Goal: Transaction & Acquisition: Subscribe to service/newsletter

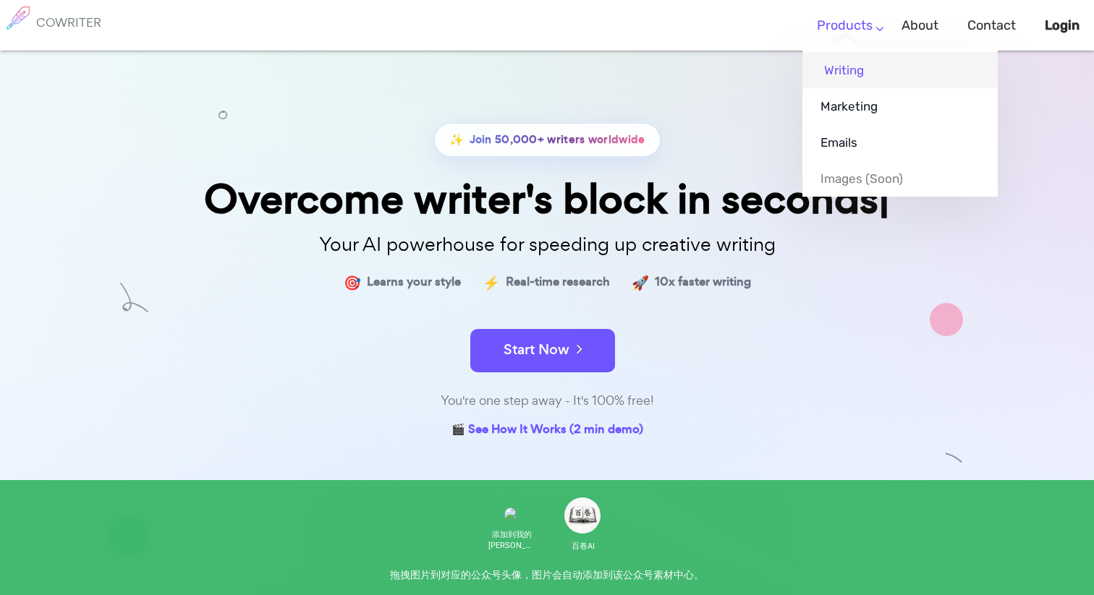
click at [853, 75] on link "Writing" at bounding box center [899, 70] width 195 height 36
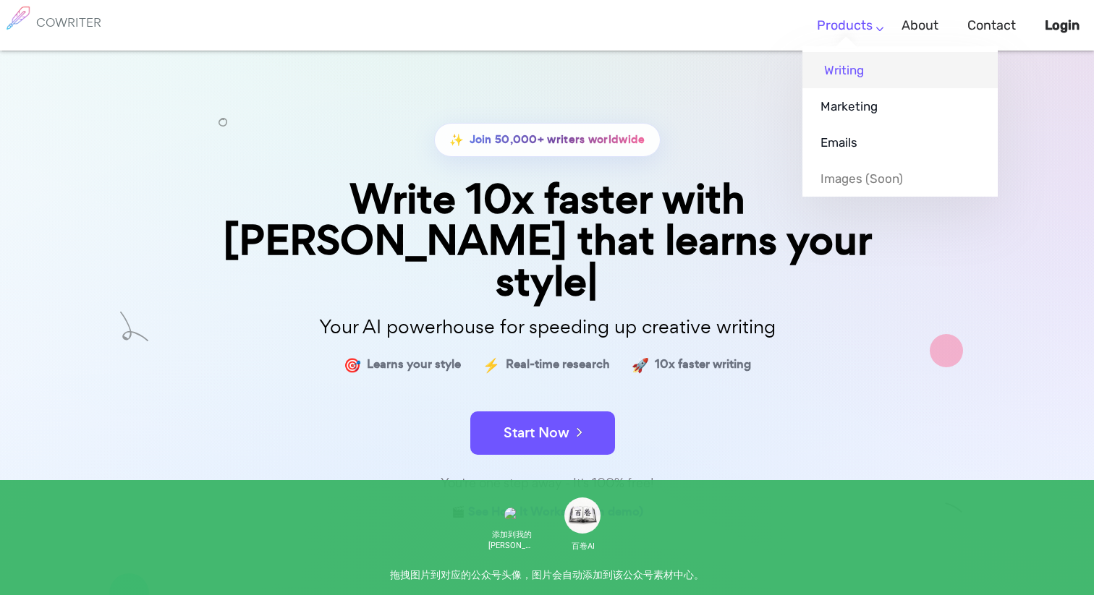
click at [846, 69] on link "Writing" at bounding box center [899, 70] width 195 height 36
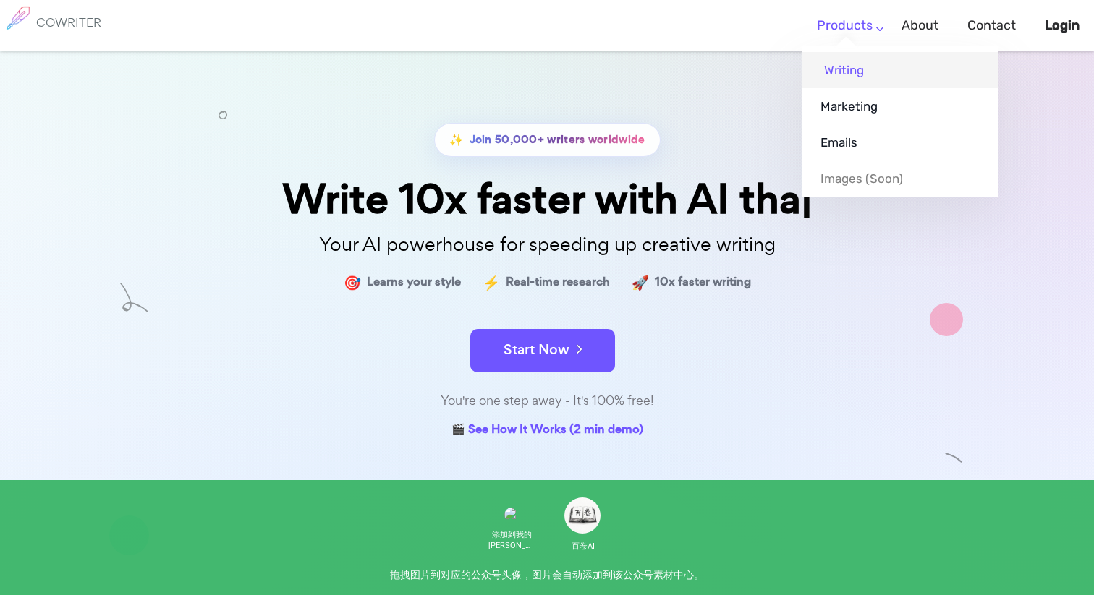
click at [845, 76] on link "Writing" at bounding box center [899, 70] width 195 height 36
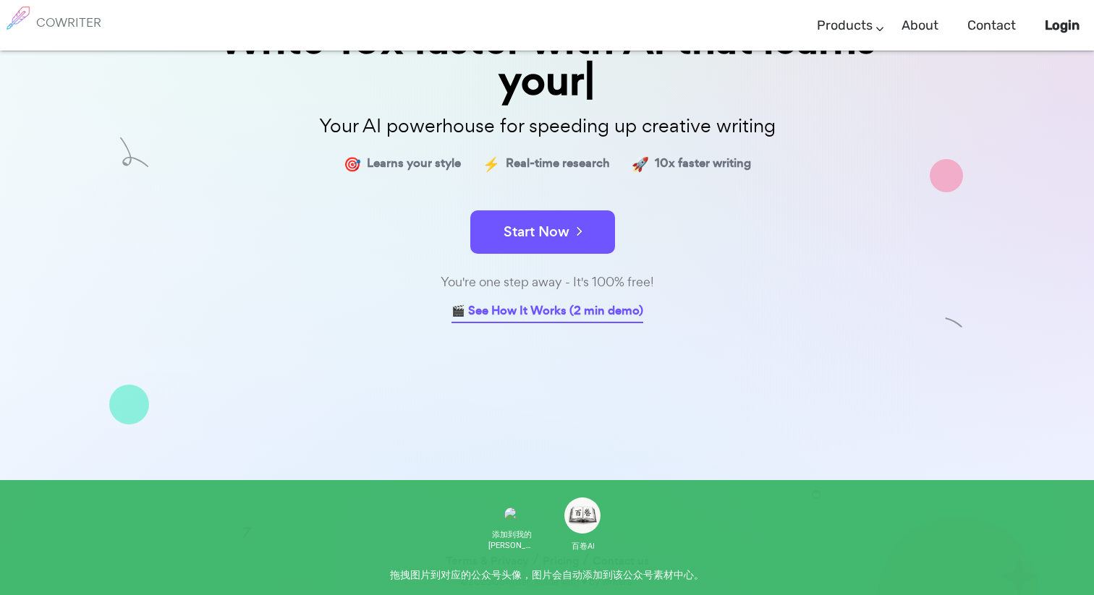
scroll to position [119, 0]
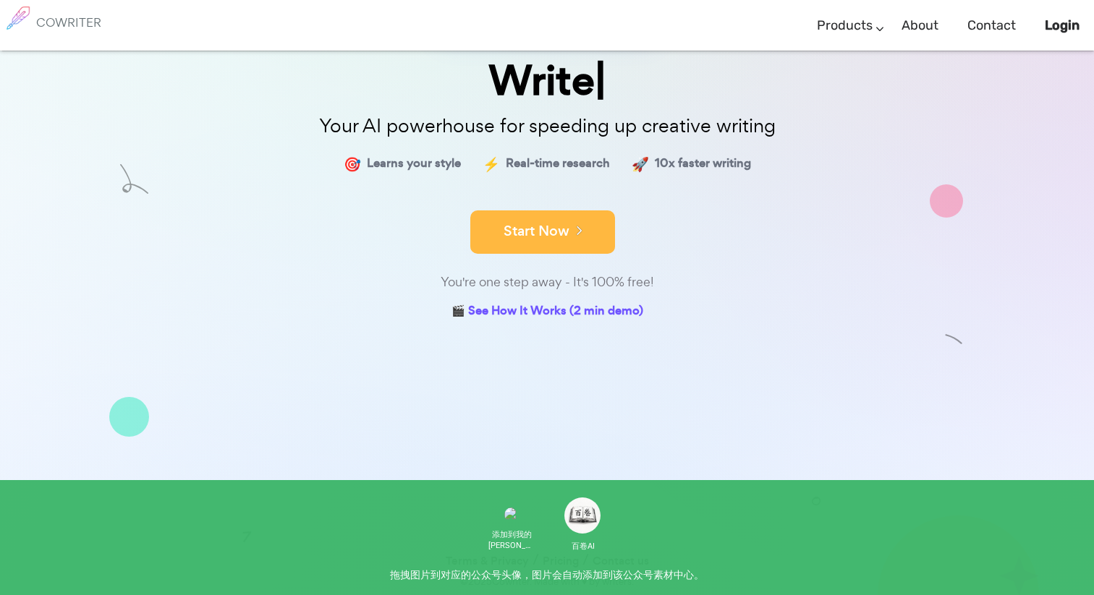
click at [574, 239] on button "Start Now" at bounding box center [542, 231] width 145 height 43
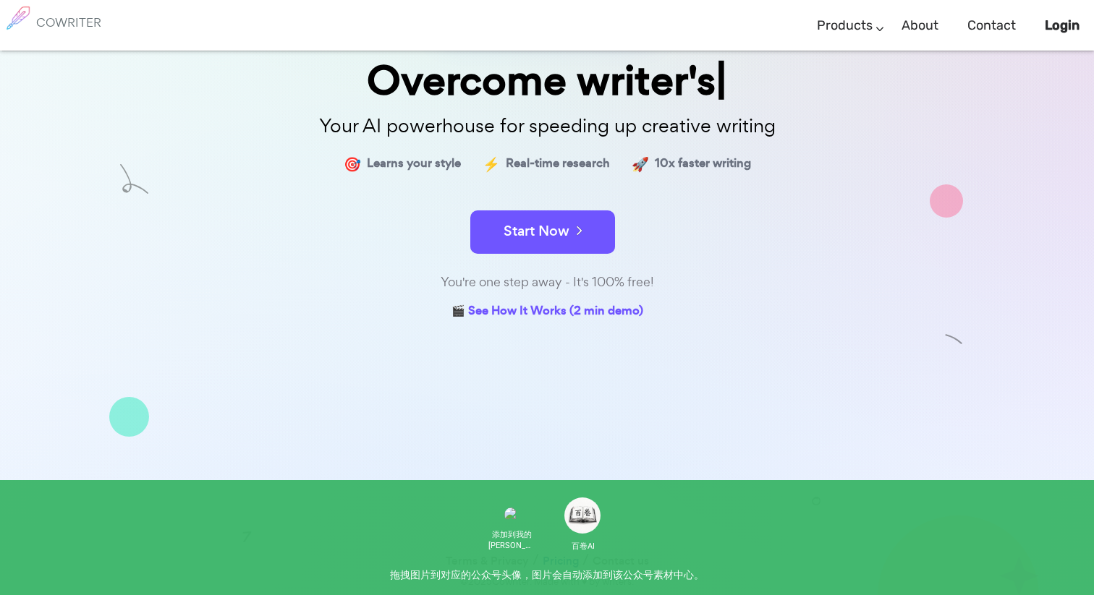
click at [553, 561] on link "Pricing" at bounding box center [560, 561] width 36 height 21
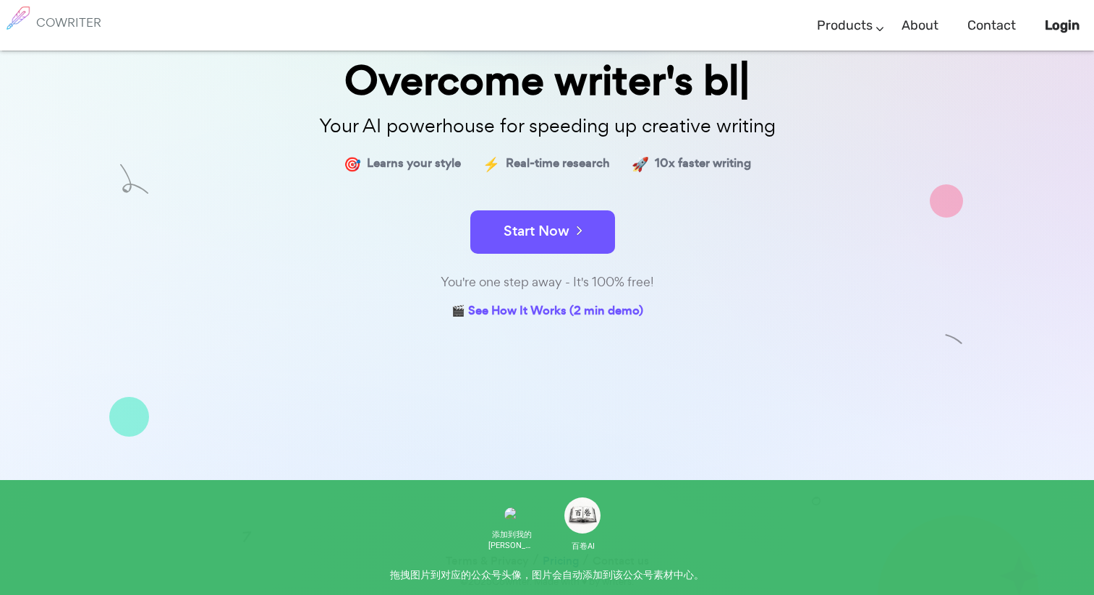
click at [553, 561] on link "Pricing" at bounding box center [560, 561] width 36 height 21
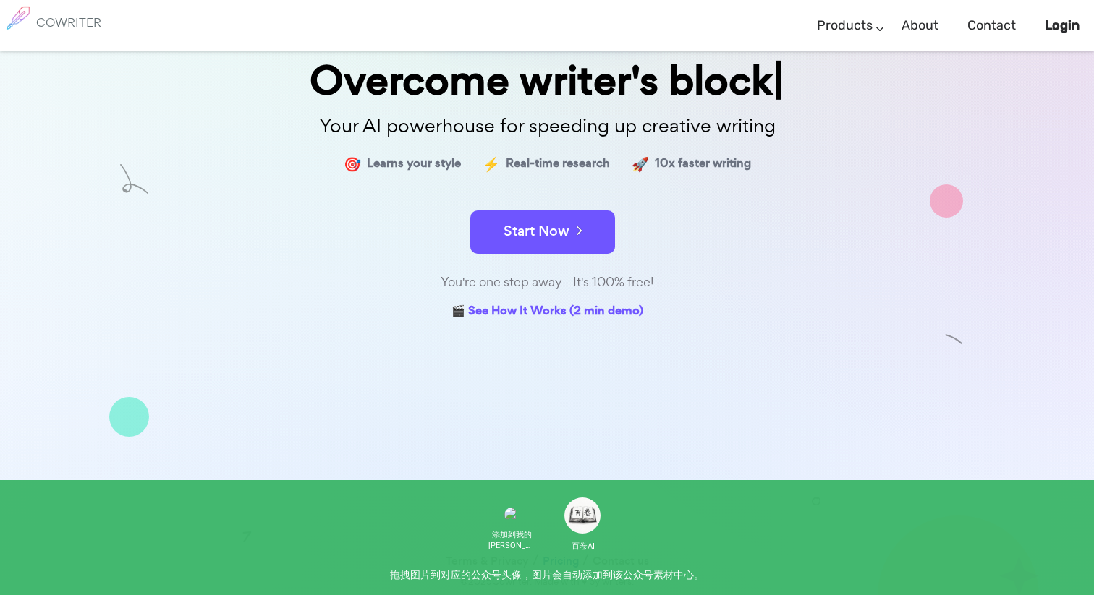
click at [553, 561] on link "Pricing" at bounding box center [560, 561] width 36 height 21
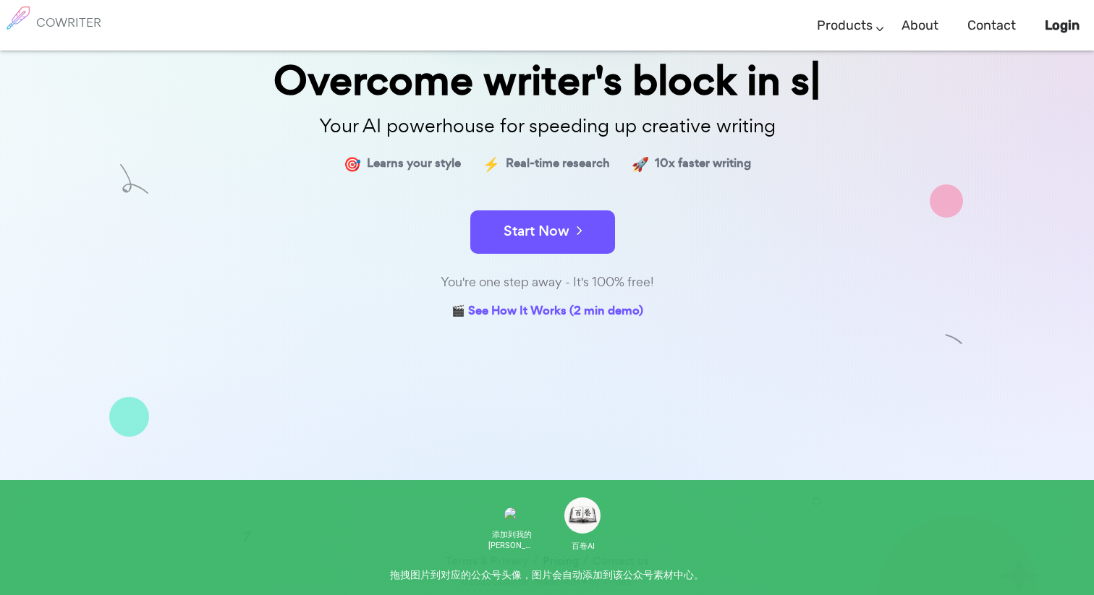
click at [553, 561] on link "Pricing" at bounding box center [560, 561] width 36 height 21
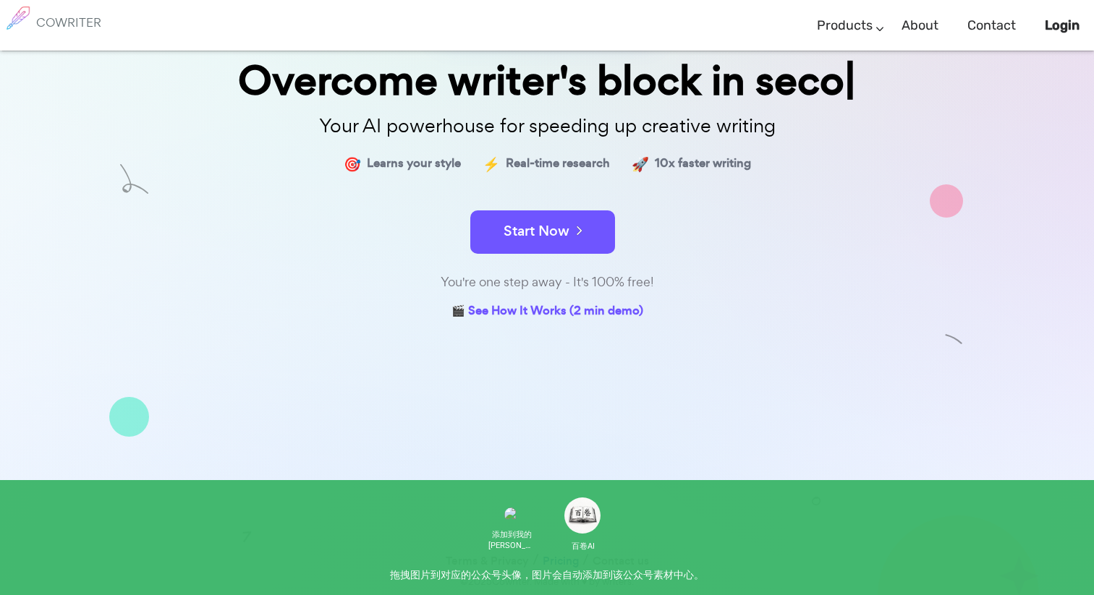
click at [553, 561] on link "Pricing" at bounding box center [560, 561] width 36 height 21
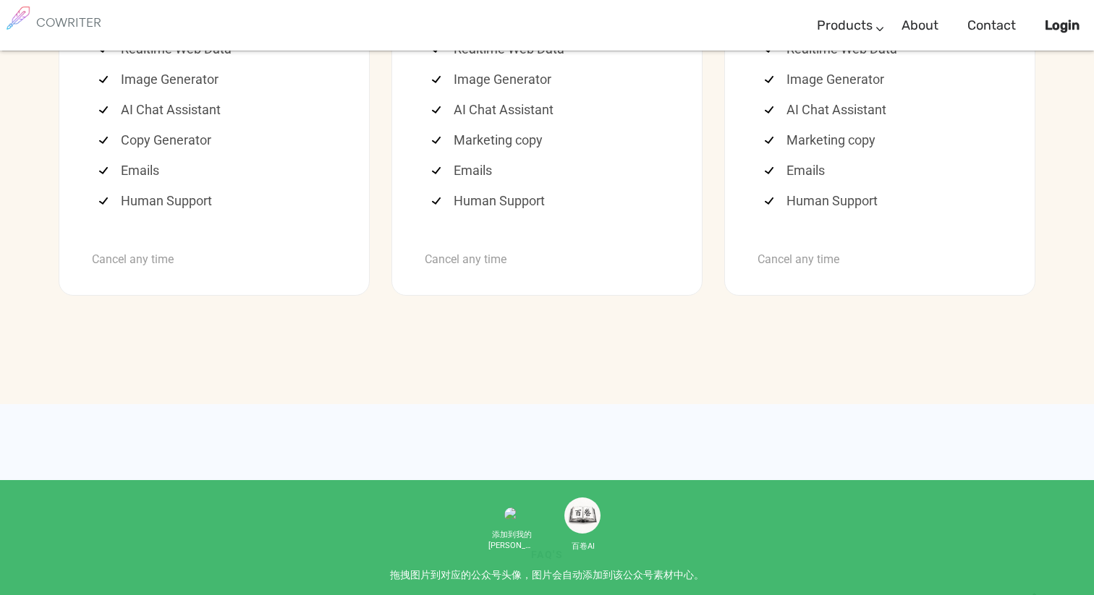
scroll to position [4001, 0]
